Goal: Entertainment & Leisure: Consume media (video, audio)

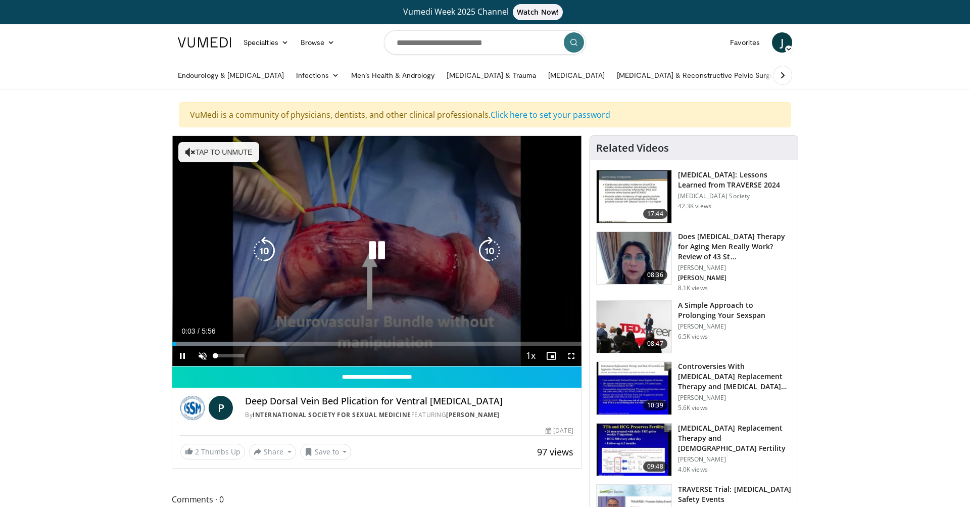
click at [203, 357] on span "Video Player" at bounding box center [202, 356] width 20 height 20
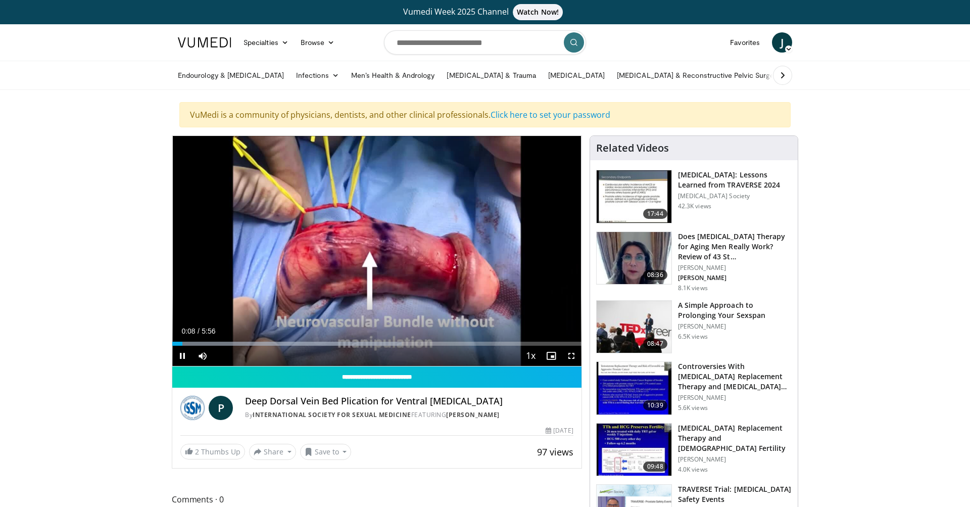
click at [573, 357] on span "Video Player" at bounding box center [571, 356] width 20 height 20
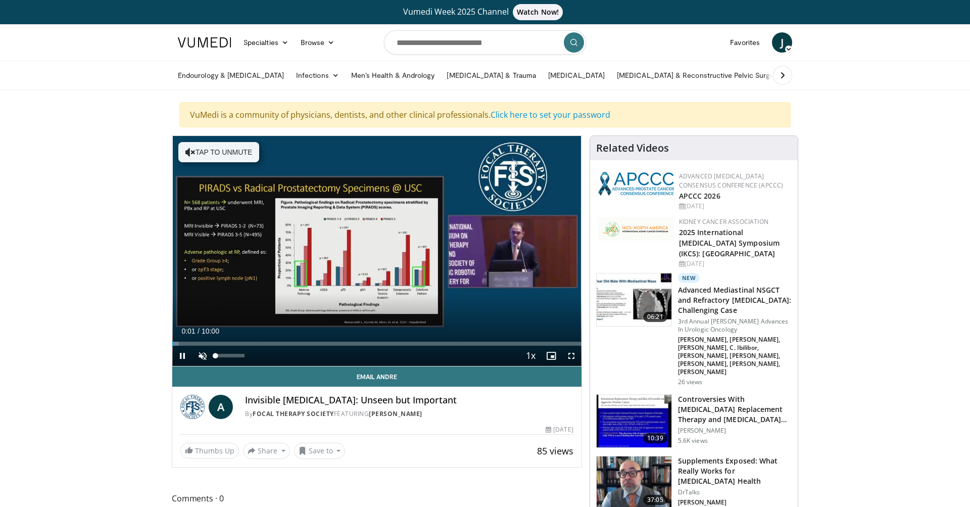
click at [206, 360] on span "Video Player" at bounding box center [202, 356] width 20 height 20
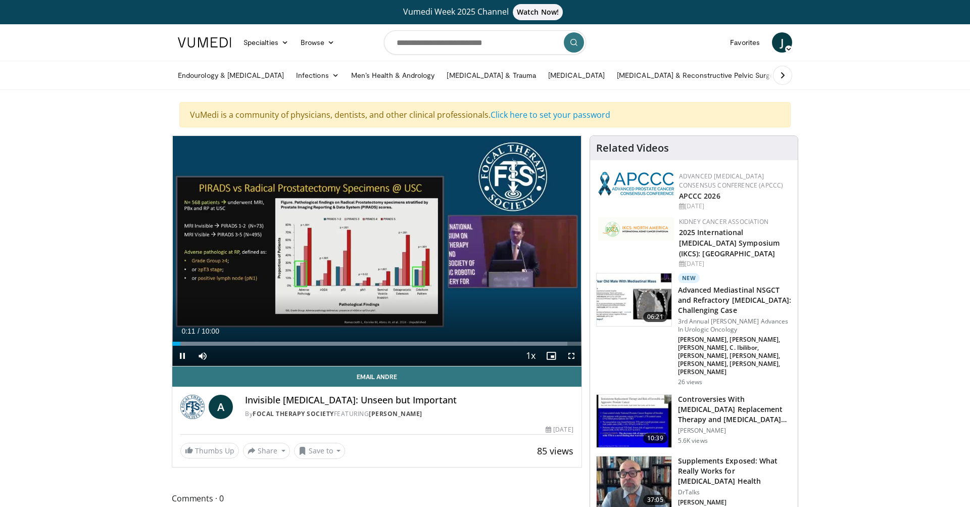
click at [569, 356] on span "Video Player" at bounding box center [571, 356] width 20 height 20
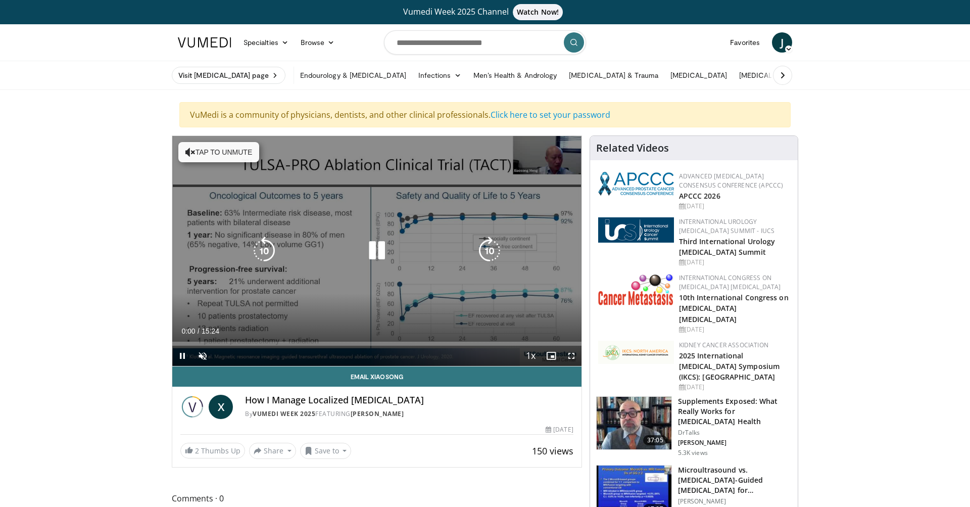
click at [205, 355] on span "Video Player" at bounding box center [202, 356] width 20 height 20
